Goal: Transaction & Acquisition: Purchase product/service

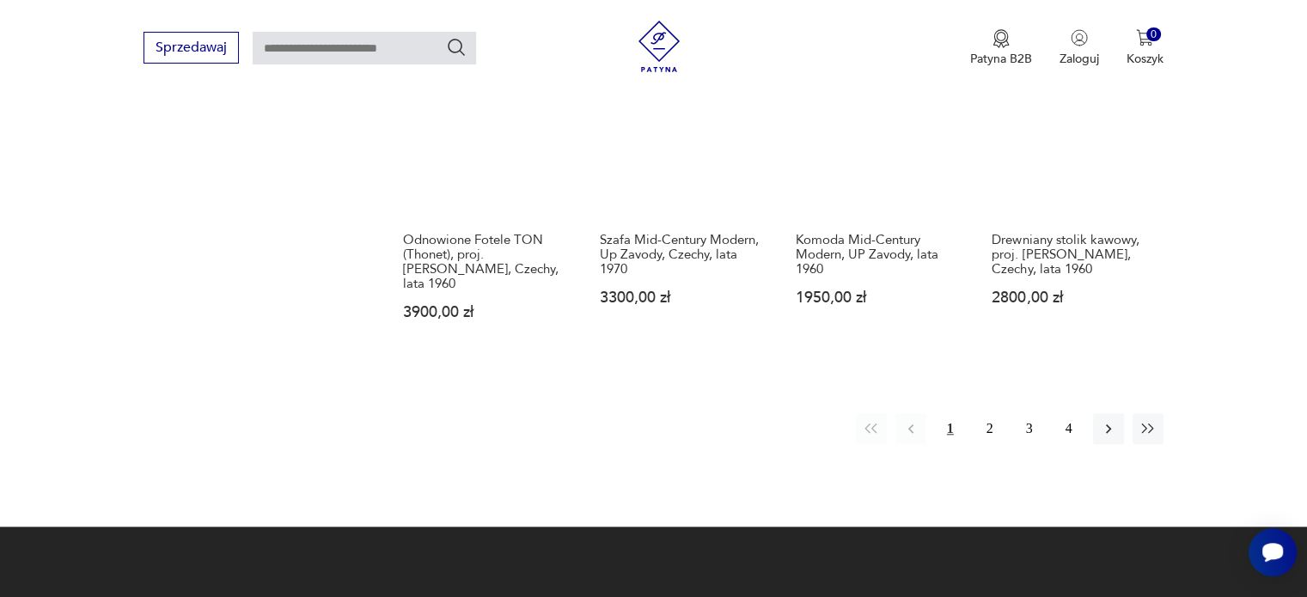
scroll to position [1716, 0]
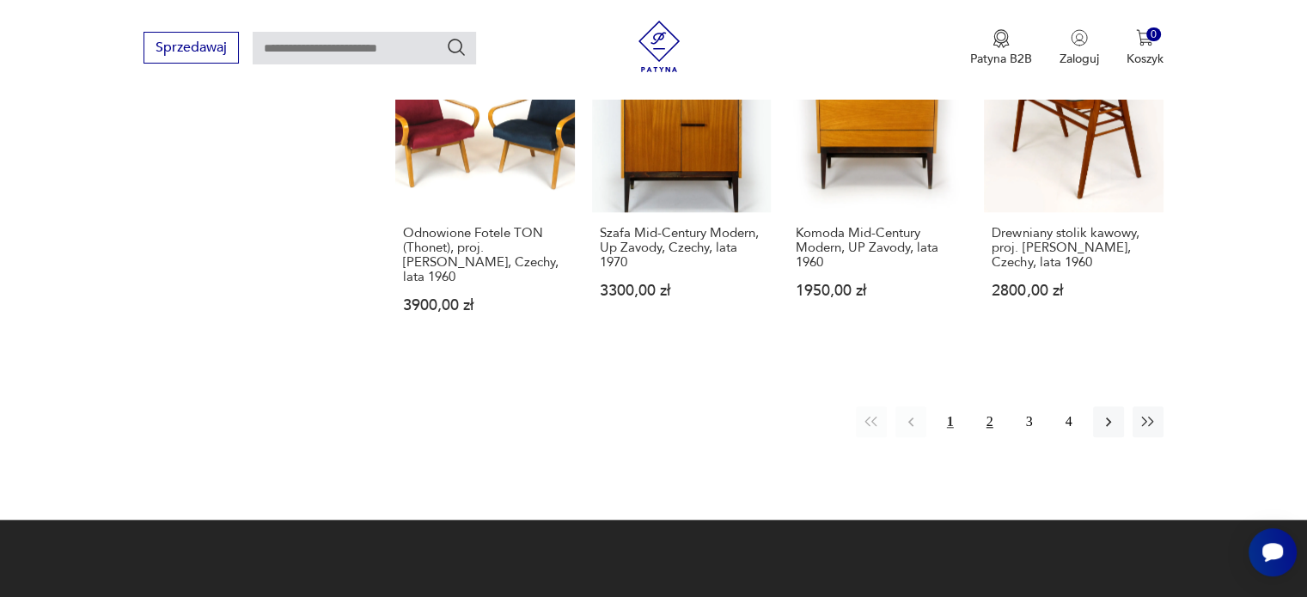
click at [986, 406] on button "2" at bounding box center [989, 421] width 31 height 31
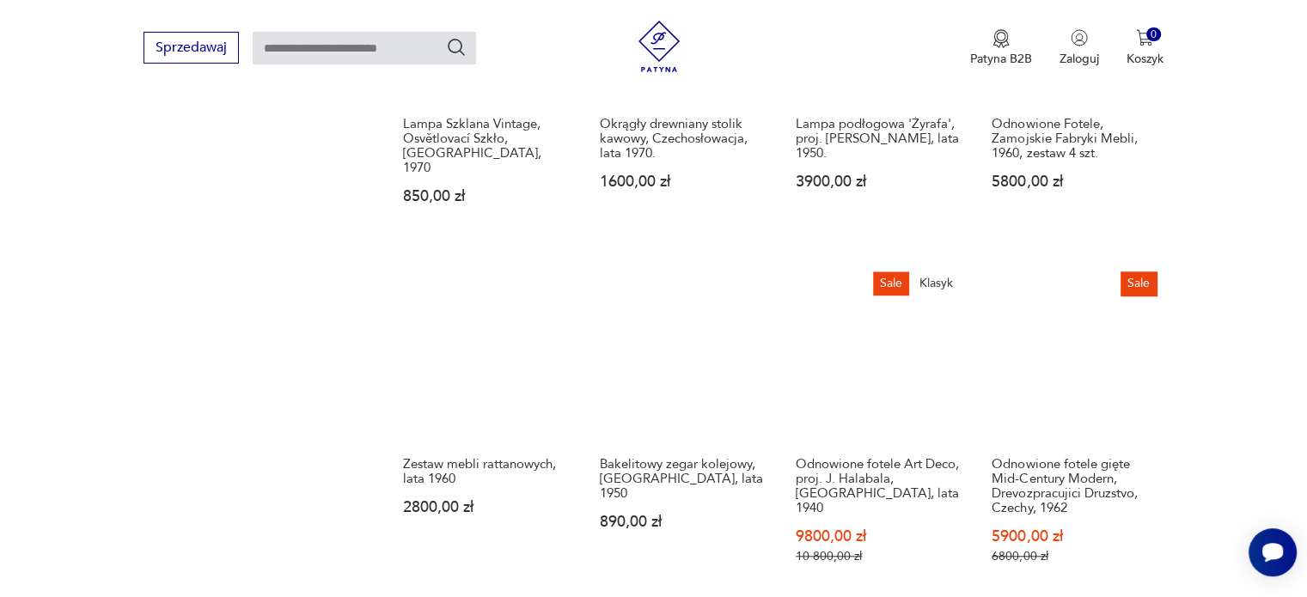
scroll to position [1419, 0]
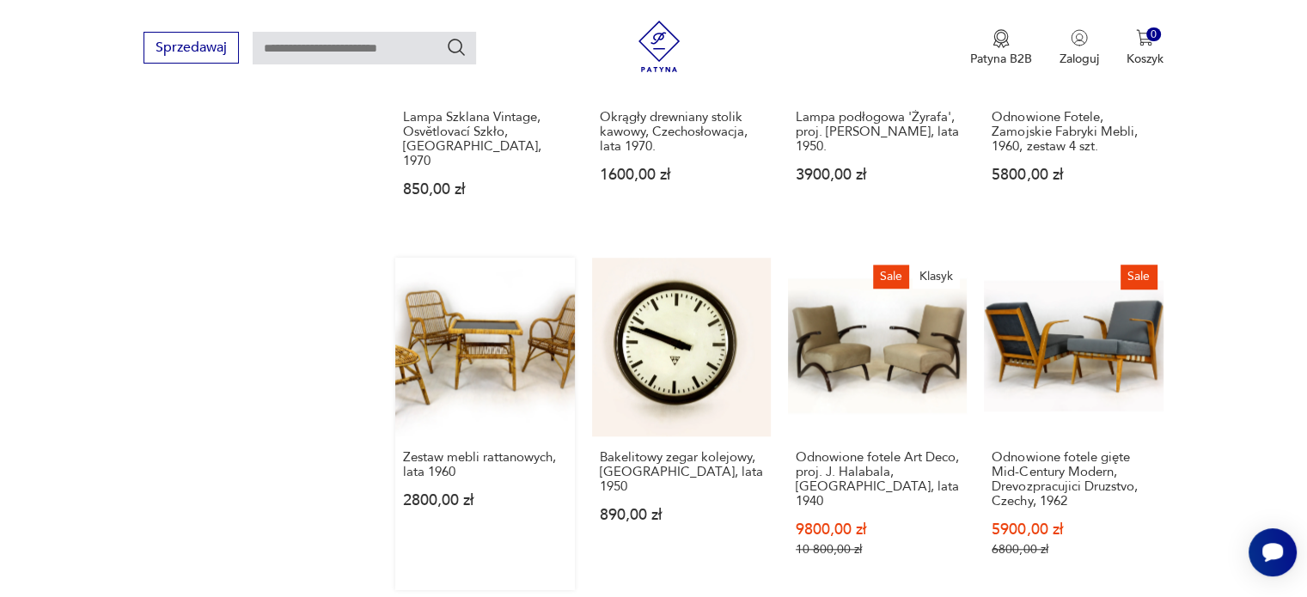
click at [442, 277] on link "Zestaw mebli rattanowych, lata 1960 2800,00 zł" at bounding box center [484, 424] width 179 height 332
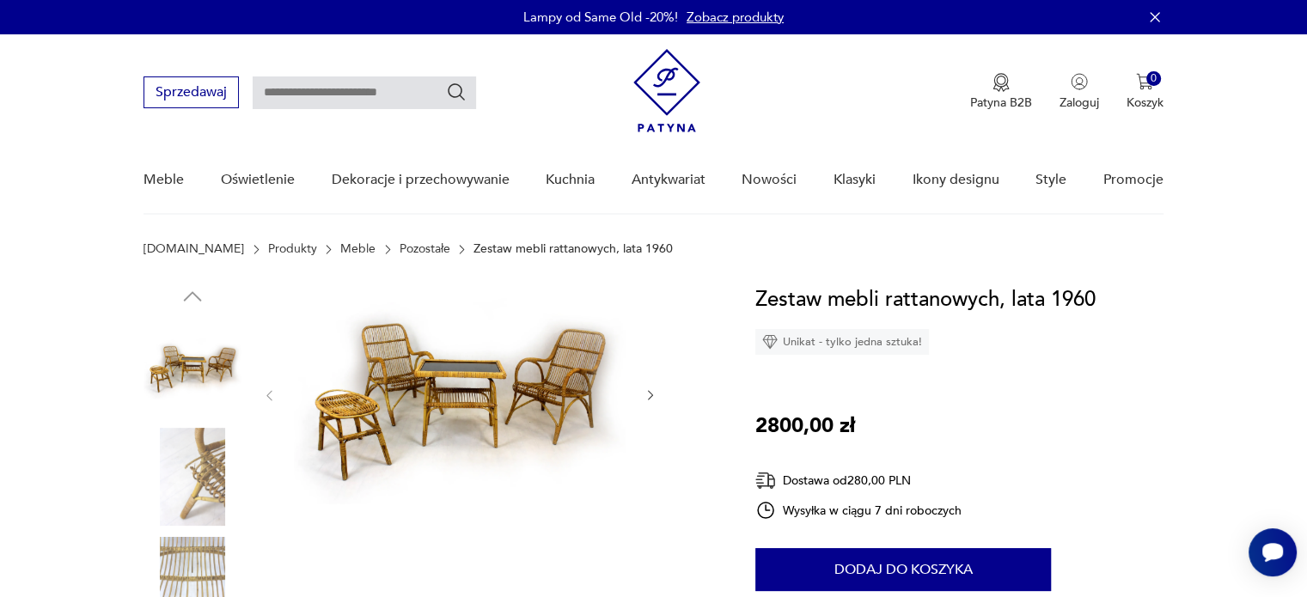
click at [636, 394] on div at bounding box center [459, 396] width 395 height 224
click at [649, 393] on icon "button" at bounding box center [650, 395] width 15 height 15
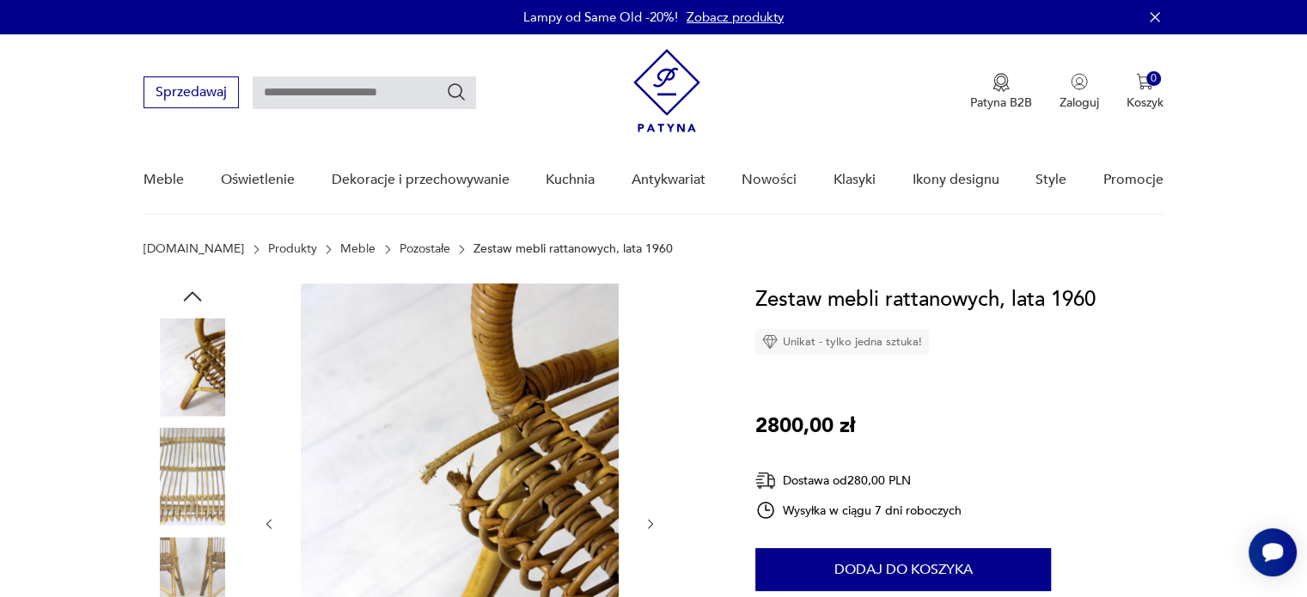
click at [649, 393] on div at bounding box center [459, 524] width 395 height 481
